Goal: Submit feedback/report problem: Submit feedback/report problem

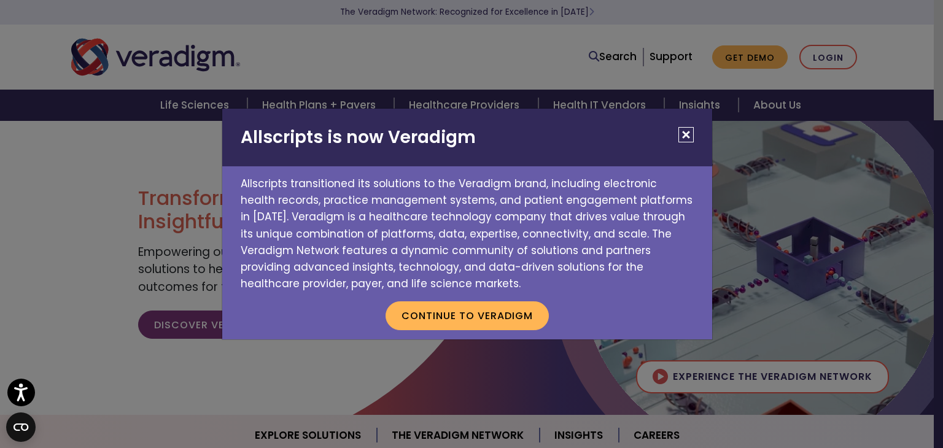
click at [823, 60] on div "Allscripts is now Veradigm Allscripts transitioned its solutions to the Veradig…" at bounding box center [471, 224] width 943 height 448
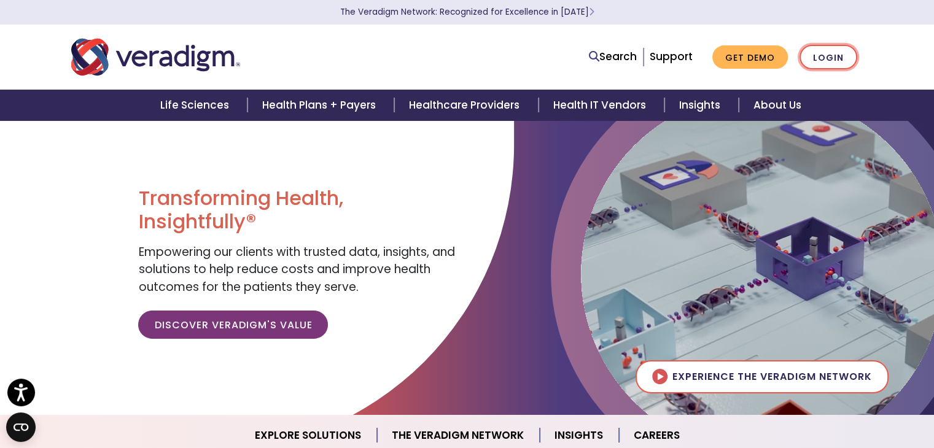
click at [821, 58] on link "Login" at bounding box center [829, 57] width 58 height 25
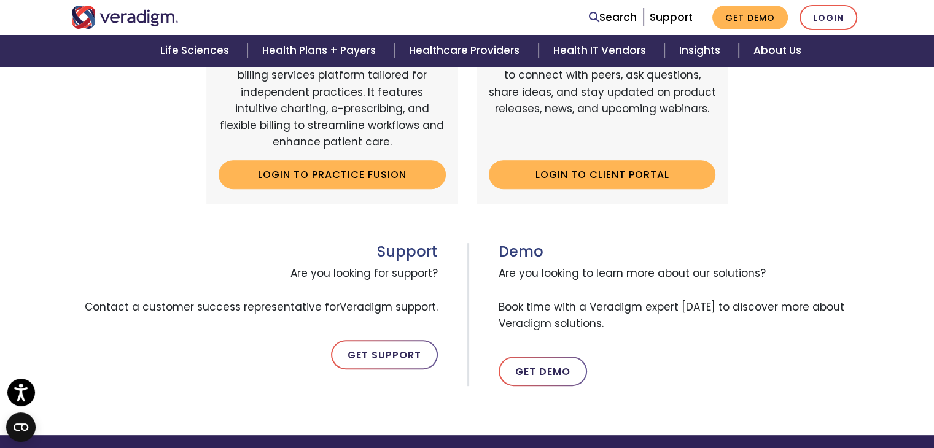
scroll to position [496, 0]
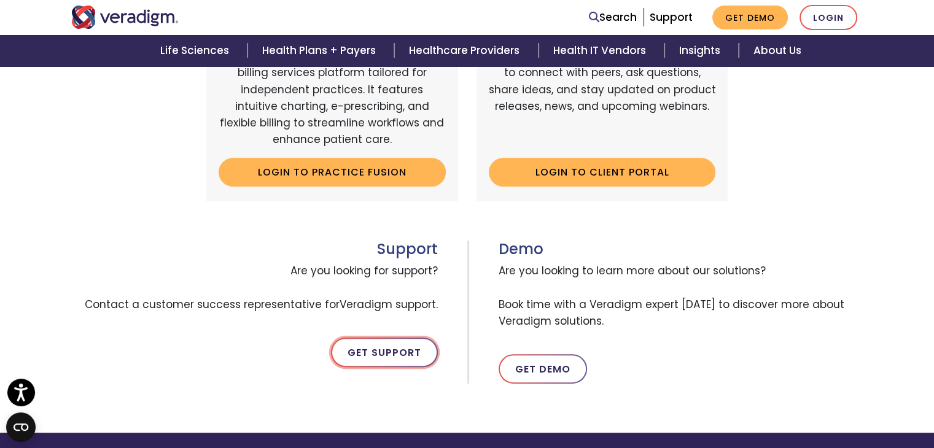
click at [367, 350] on link "Get Support" at bounding box center [384, 352] width 107 height 29
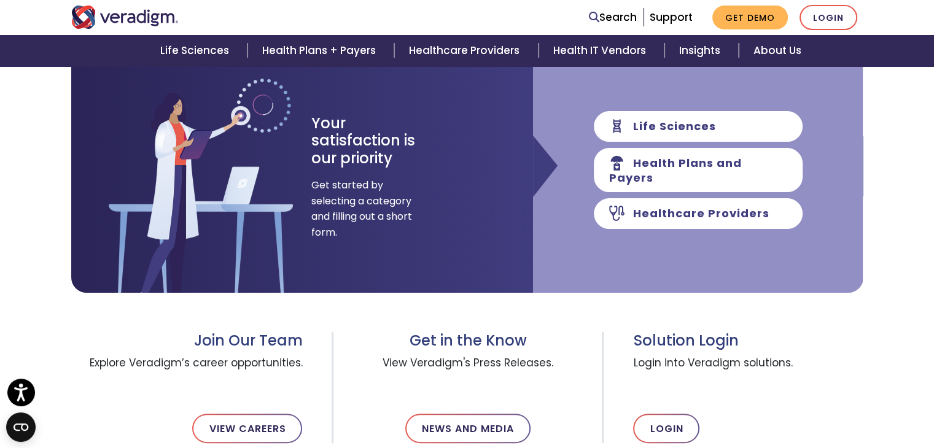
scroll to position [192, 0]
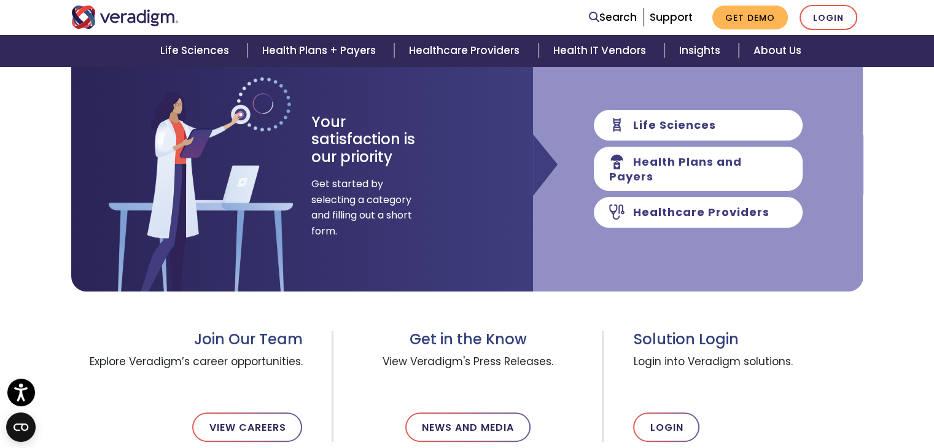
click at [682, 80] on div "Life Sciences Health Plans and Payers Healthcare Providers" at bounding box center [698, 169] width 330 height 246
click at [686, 17] on link "Support" at bounding box center [671, 17] width 43 height 15
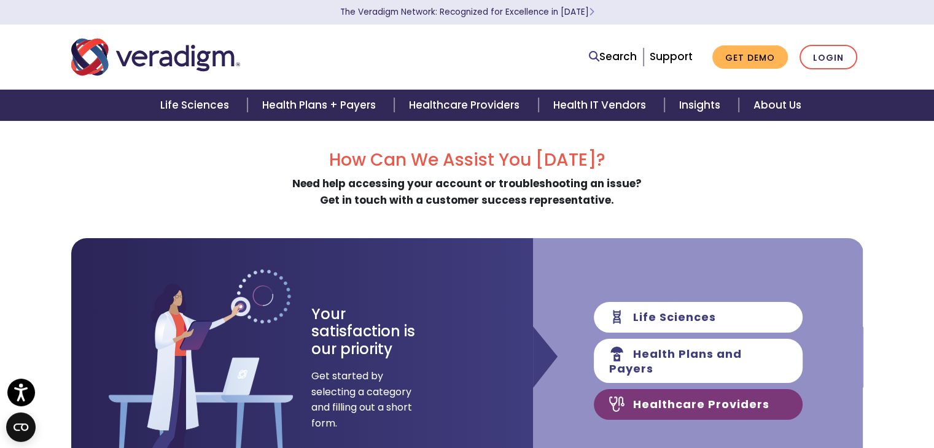
click at [716, 389] on link "Healthcare Providers" at bounding box center [698, 404] width 209 height 31
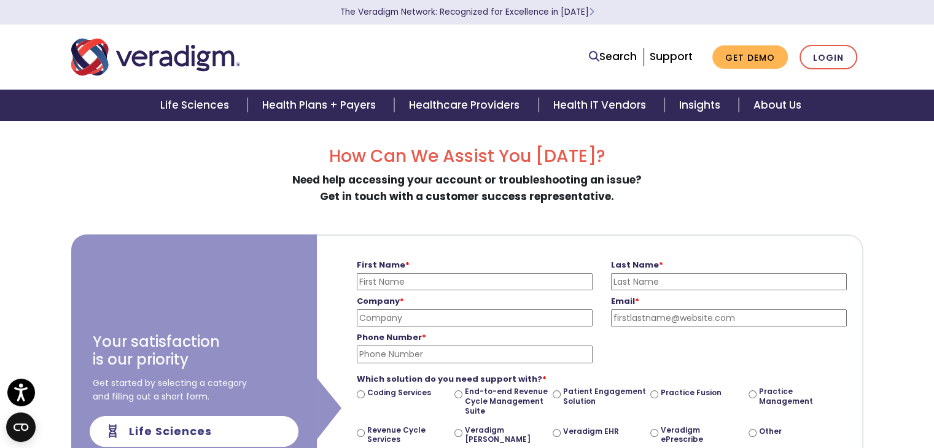
scroll to position [2, 0]
click at [568, 285] on input "First Name *" at bounding box center [475, 283] width 236 height 17
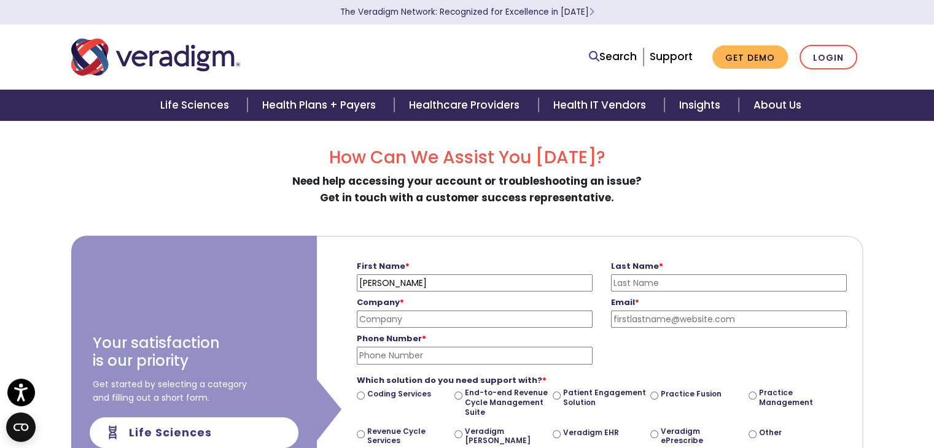
type input "Marie"
type input "Crum"
type input "Opdyke Medical, PLLC"
type input "medicalmgr@charter.net"
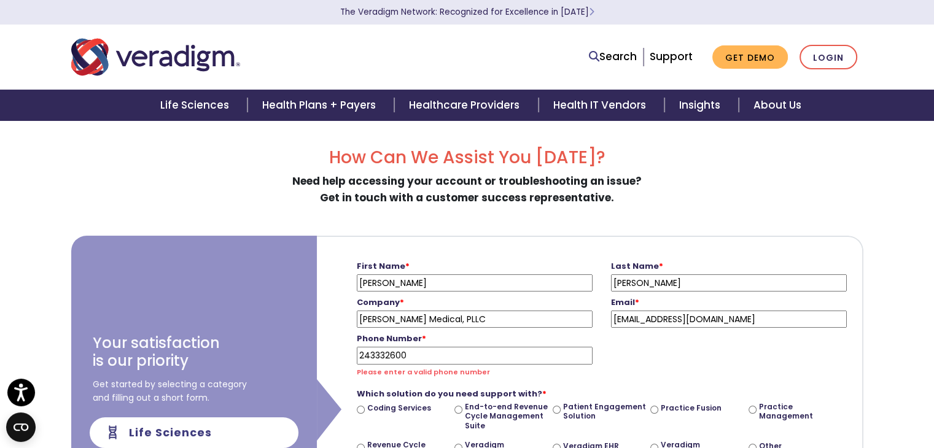
click at [532, 357] on input "243332600" at bounding box center [475, 355] width 236 height 17
type input "248-333-2600"
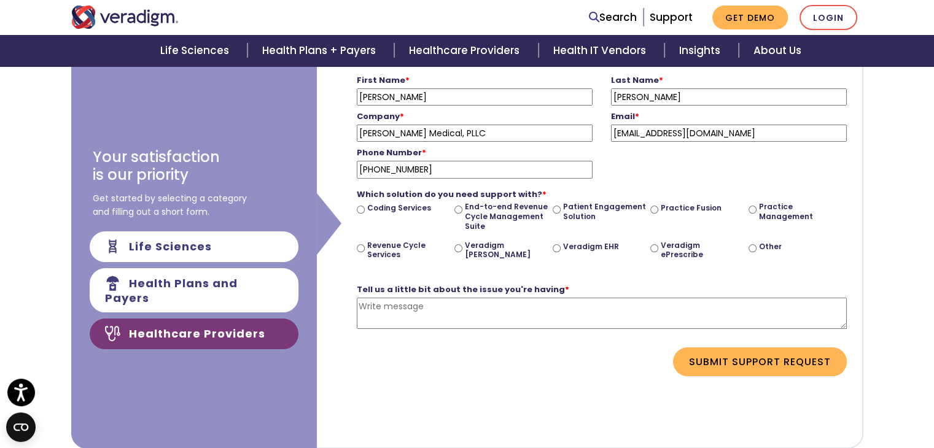
scroll to position [190, 0]
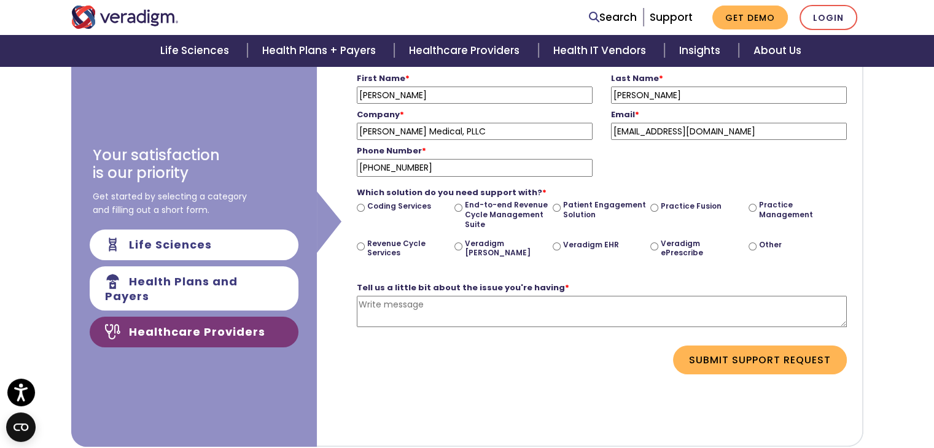
click at [556, 246] on input "Veradigm EHR" at bounding box center [557, 247] width 8 height 8
radio input "true"
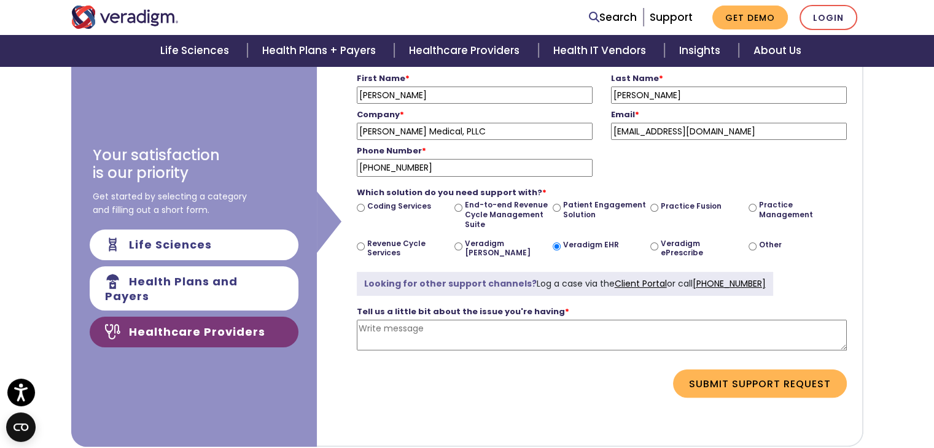
click at [496, 322] on textarea "Tell us a little bit about the issue you're having *" at bounding box center [602, 335] width 490 height 31
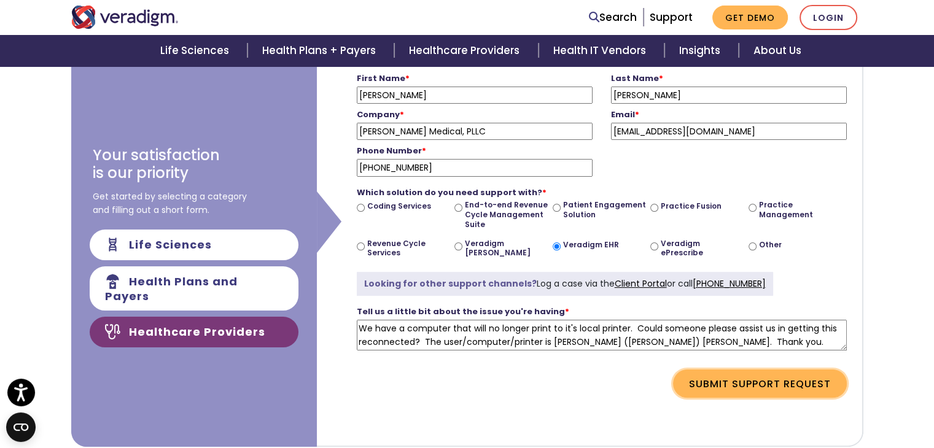
type textarea "We have a computer that will no longer print to it's local printer. Could someo…"
click at [736, 379] on button "Submit Support Request" at bounding box center [760, 384] width 174 height 28
